Goal: Information Seeking & Learning: Learn about a topic

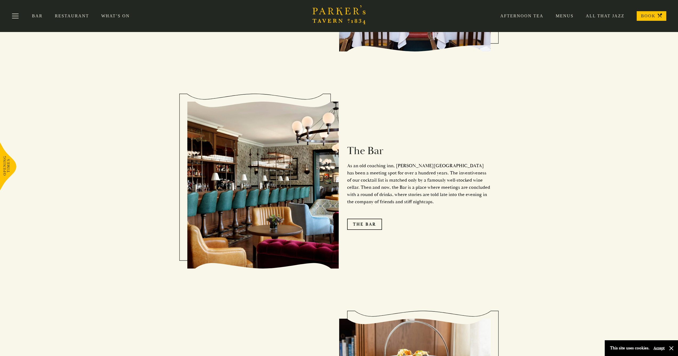
scroll to position [609, 0]
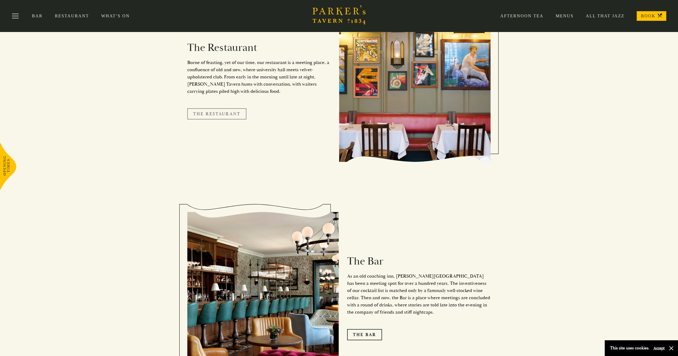
click at [223, 111] on link "The Restaurant" at bounding box center [216, 113] width 59 height 11
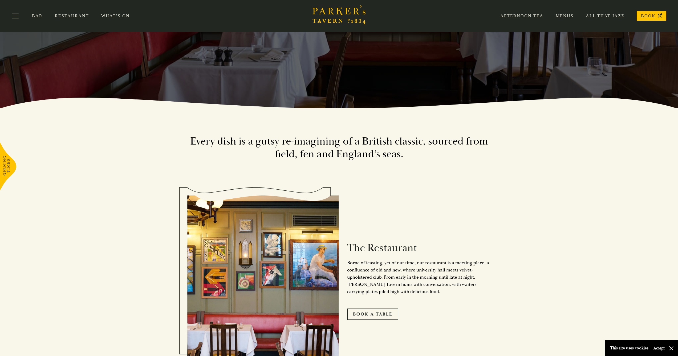
scroll to position [147, 0]
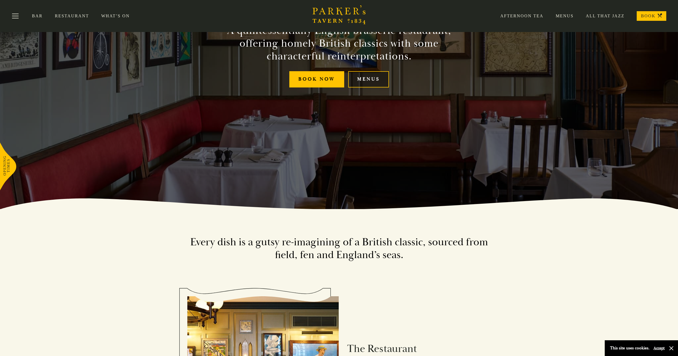
click at [363, 83] on link "Menus" at bounding box center [368, 79] width 41 height 16
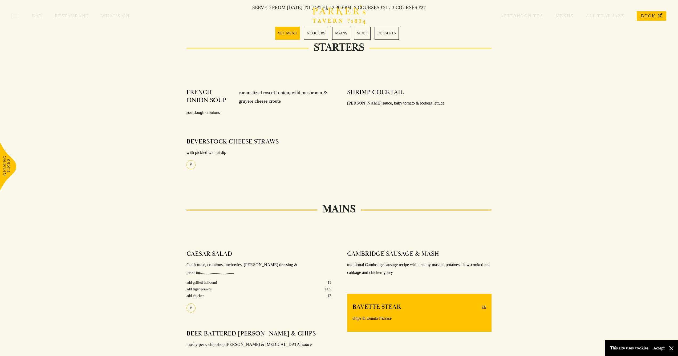
scroll to position [145, 0]
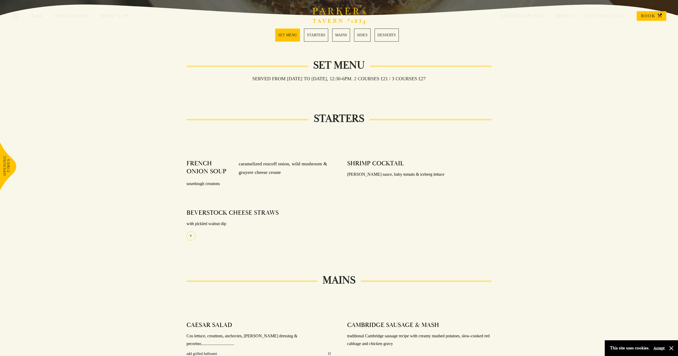
click at [305, 36] on link "STARTERS" at bounding box center [316, 34] width 24 height 13
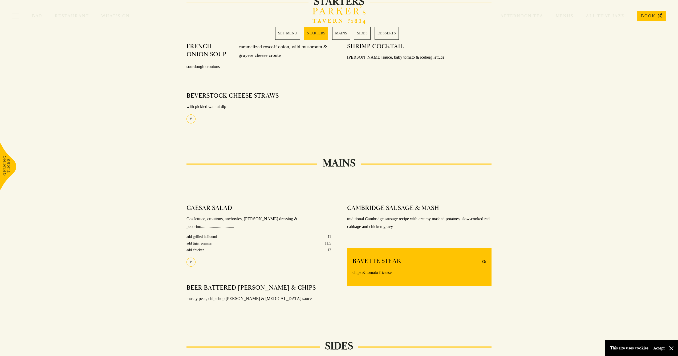
scroll to position [263, 0]
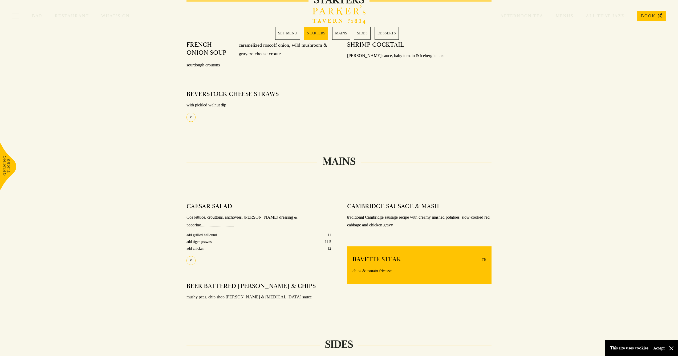
click at [334, 33] on link "MAINS" at bounding box center [341, 33] width 18 height 13
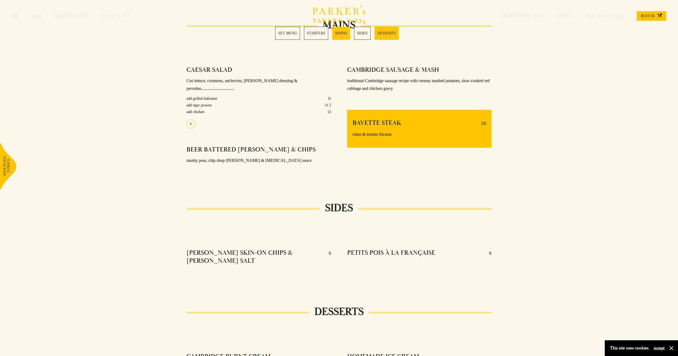
scroll to position [375, 0]
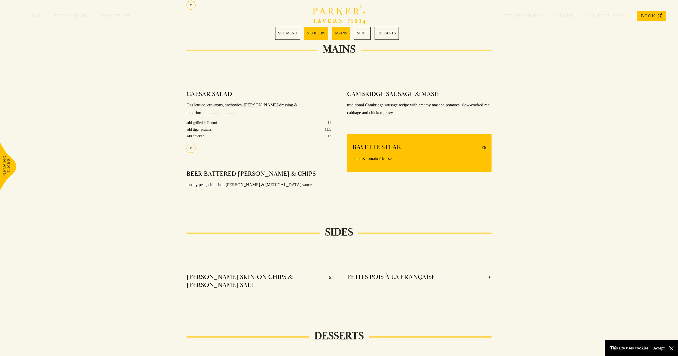
click at [321, 33] on link "STARTERS" at bounding box center [316, 33] width 24 height 13
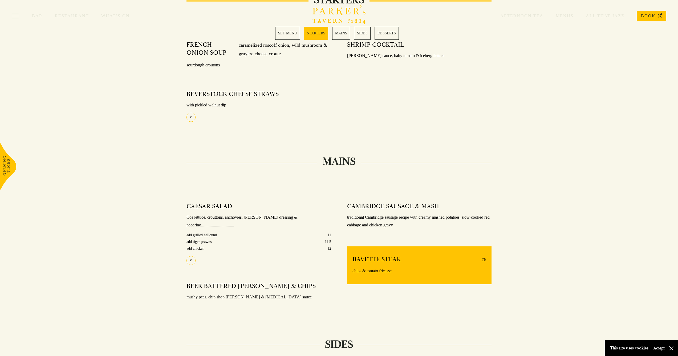
click at [340, 33] on link "MAINS" at bounding box center [341, 33] width 18 height 13
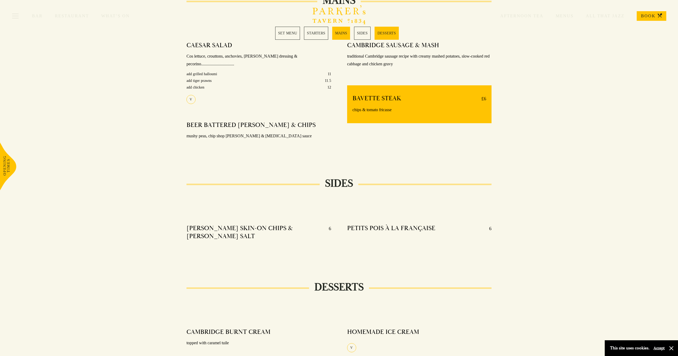
click at [310, 33] on link "STARTERS" at bounding box center [316, 33] width 24 height 13
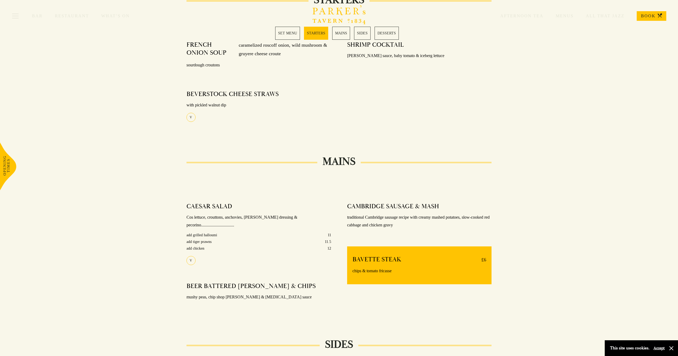
click at [315, 33] on link "STARTERS" at bounding box center [316, 33] width 24 height 13
click at [297, 34] on link "SET MENU" at bounding box center [287, 33] width 25 height 13
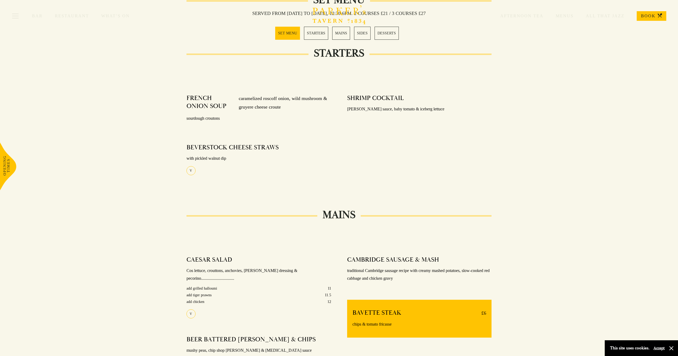
scroll to position [106, 0]
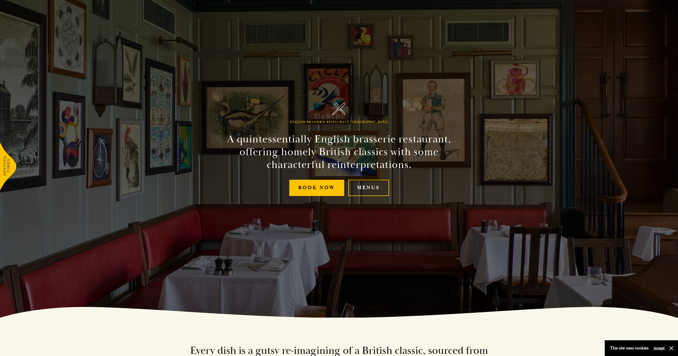
scroll to position [78, 0]
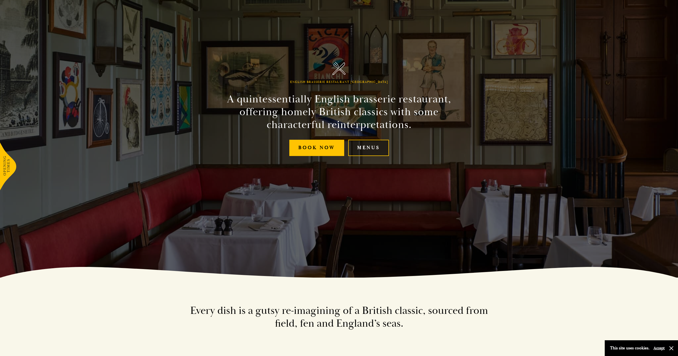
click at [357, 150] on link "Menus" at bounding box center [368, 148] width 41 height 16
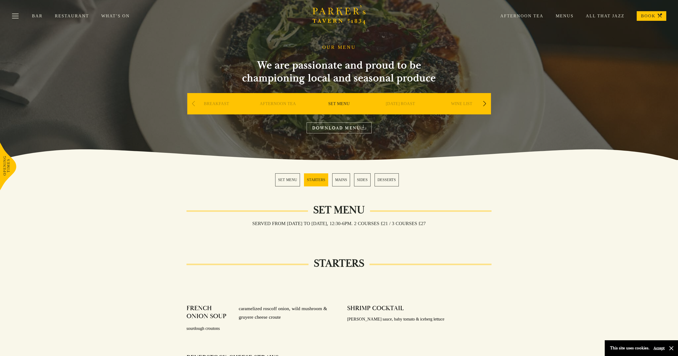
click at [393, 103] on link "[DATE] ROAST" at bounding box center [400, 111] width 29 height 21
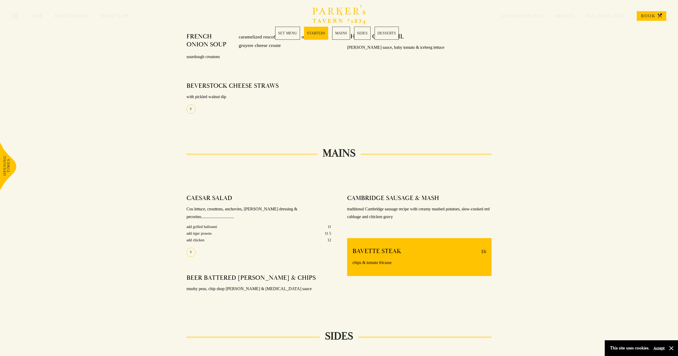
scroll to position [57, 0]
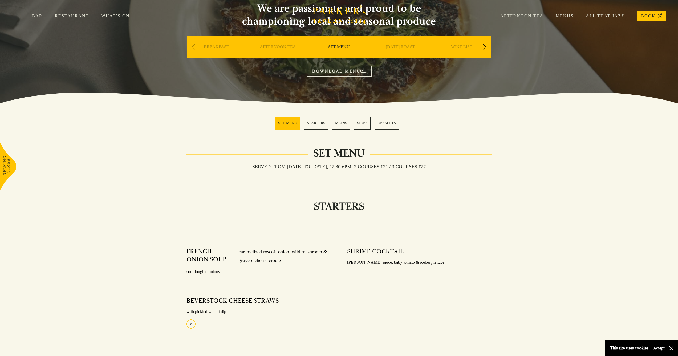
click at [308, 125] on link "STARTERS" at bounding box center [316, 122] width 24 height 13
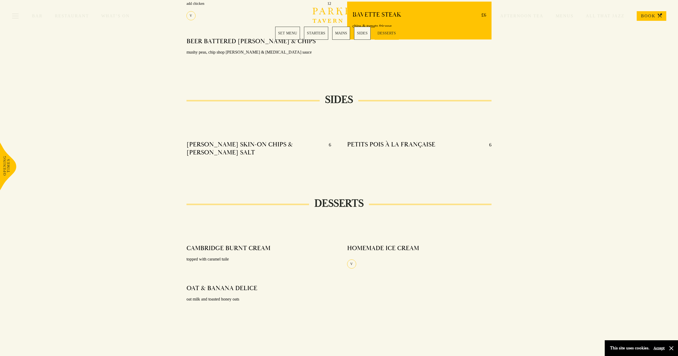
scroll to position [525, 0]
